Goal: Find specific page/section: Find specific page/section

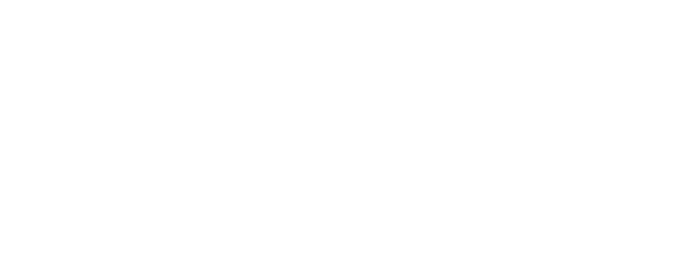
click at [120, 6] on div at bounding box center [348, 128] width 696 height 257
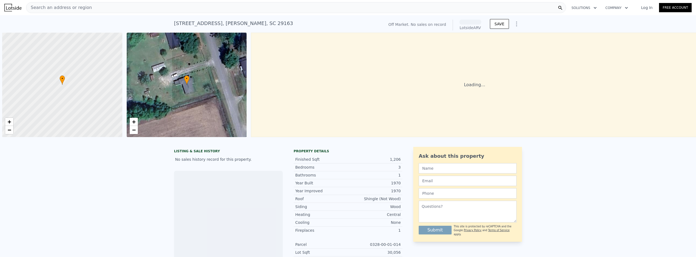
scroll to position [0, 2]
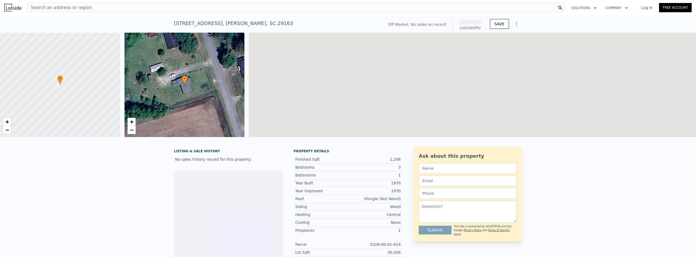
click at [123, 7] on div "Search an address or region" at bounding box center [296, 7] width 540 height 11
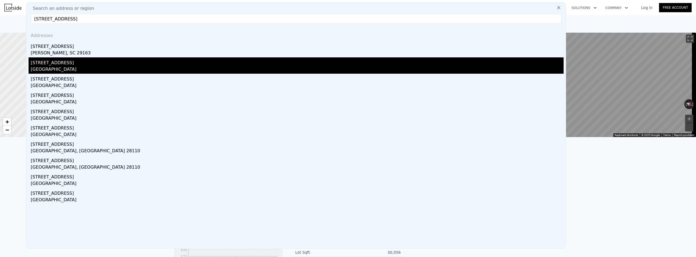
type input "[STREET_ADDRESS]"
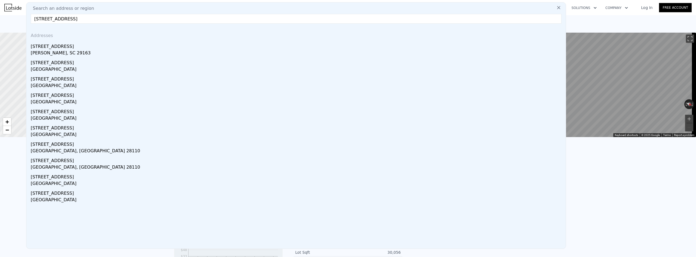
drag, startPoint x: 92, startPoint y: 69, endPoint x: 112, endPoint y: 119, distance: 54.5
click at [92, 69] on div "[GEOGRAPHIC_DATA]" at bounding box center [297, 70] width 533 height 8
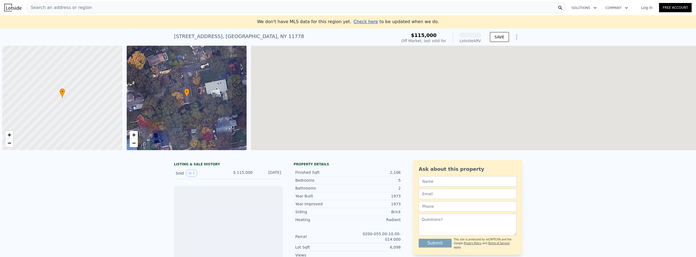
scroll to position [0, 2]
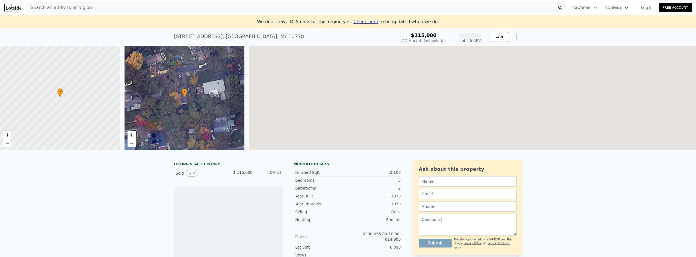
click at [146, 9] on div "Search an address or region" at bounding box center [296, 7] width 540 height 11
